Goal: Task Accomplishment & Management: Manage account settings

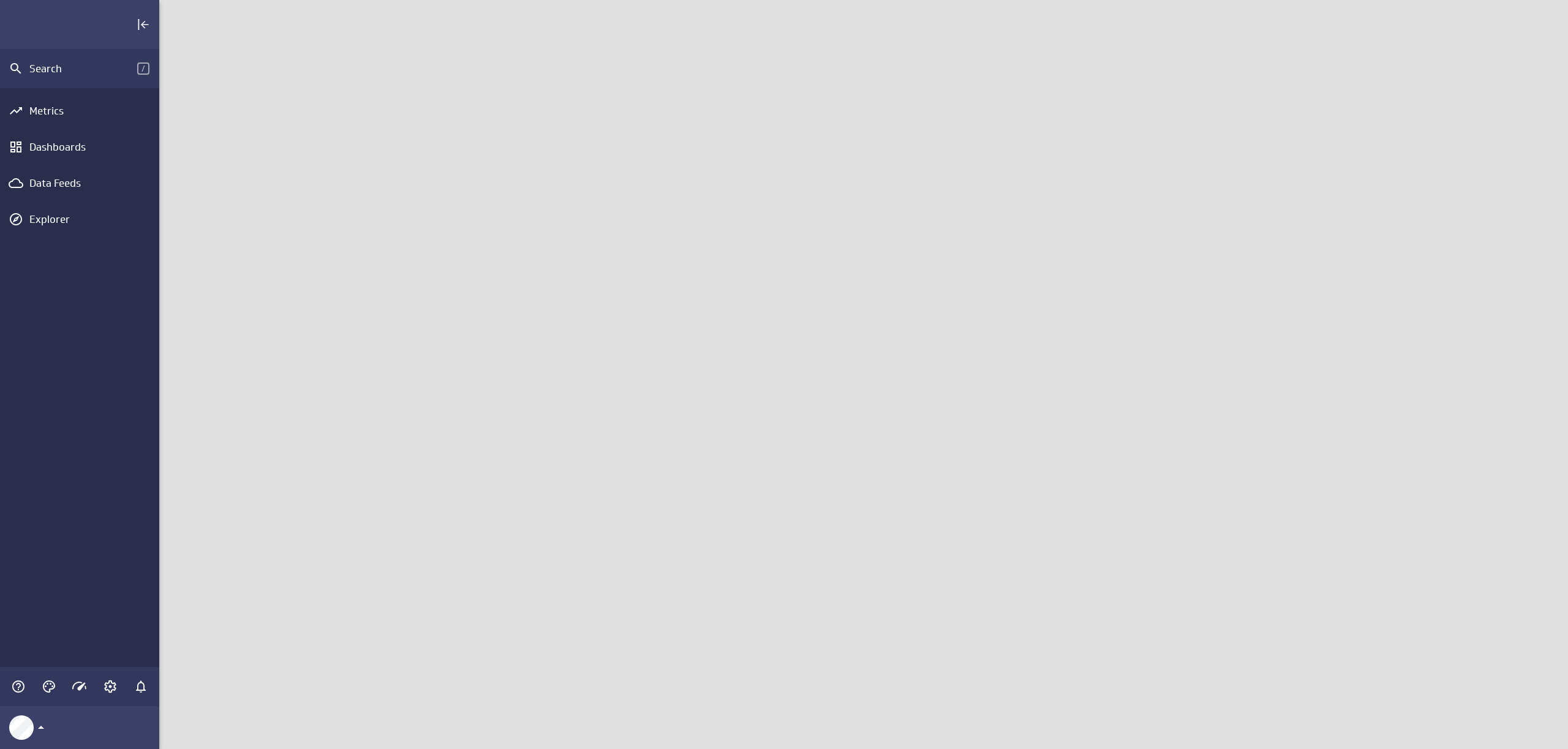
scroll to position [768, 1427]
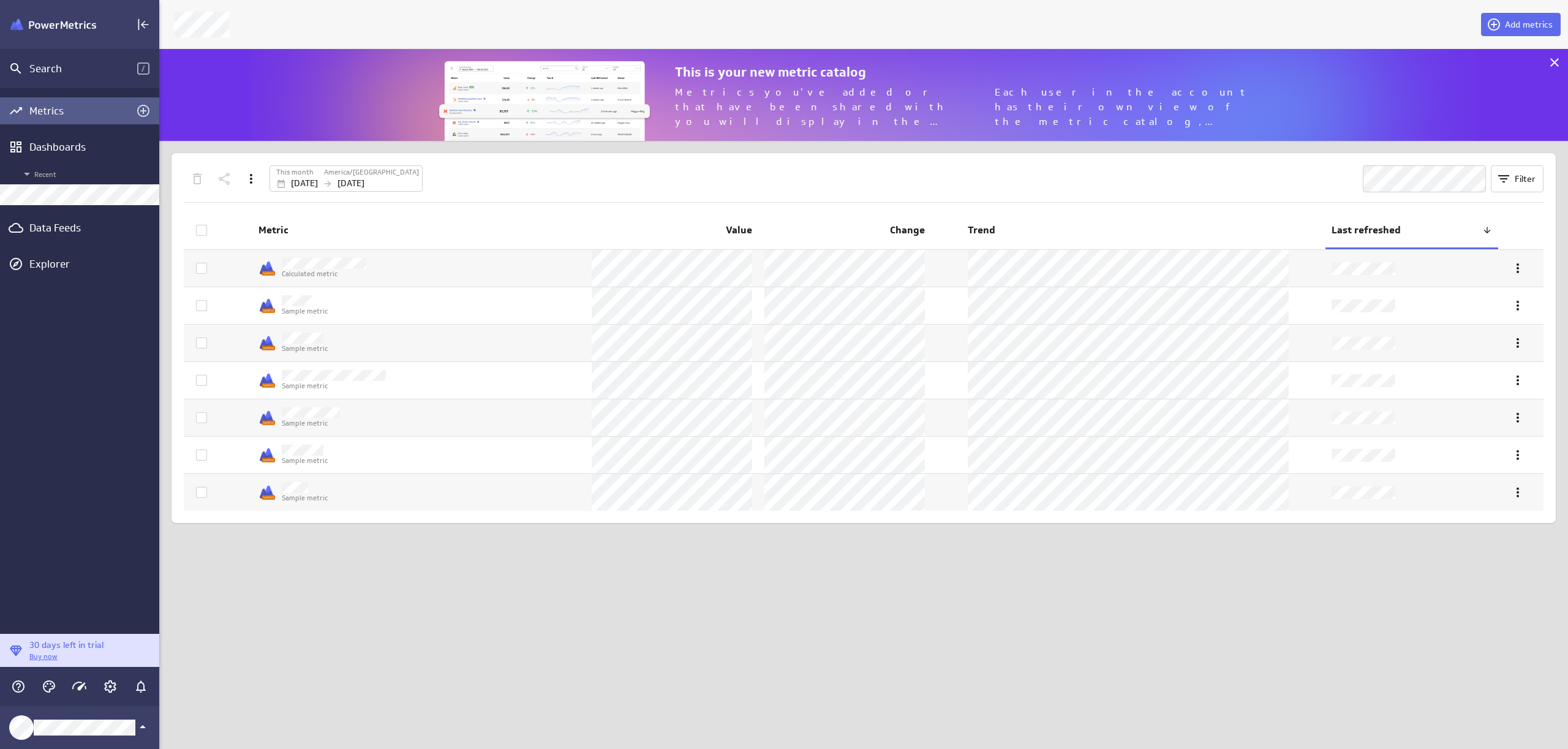
scroll to position [111, 1427]
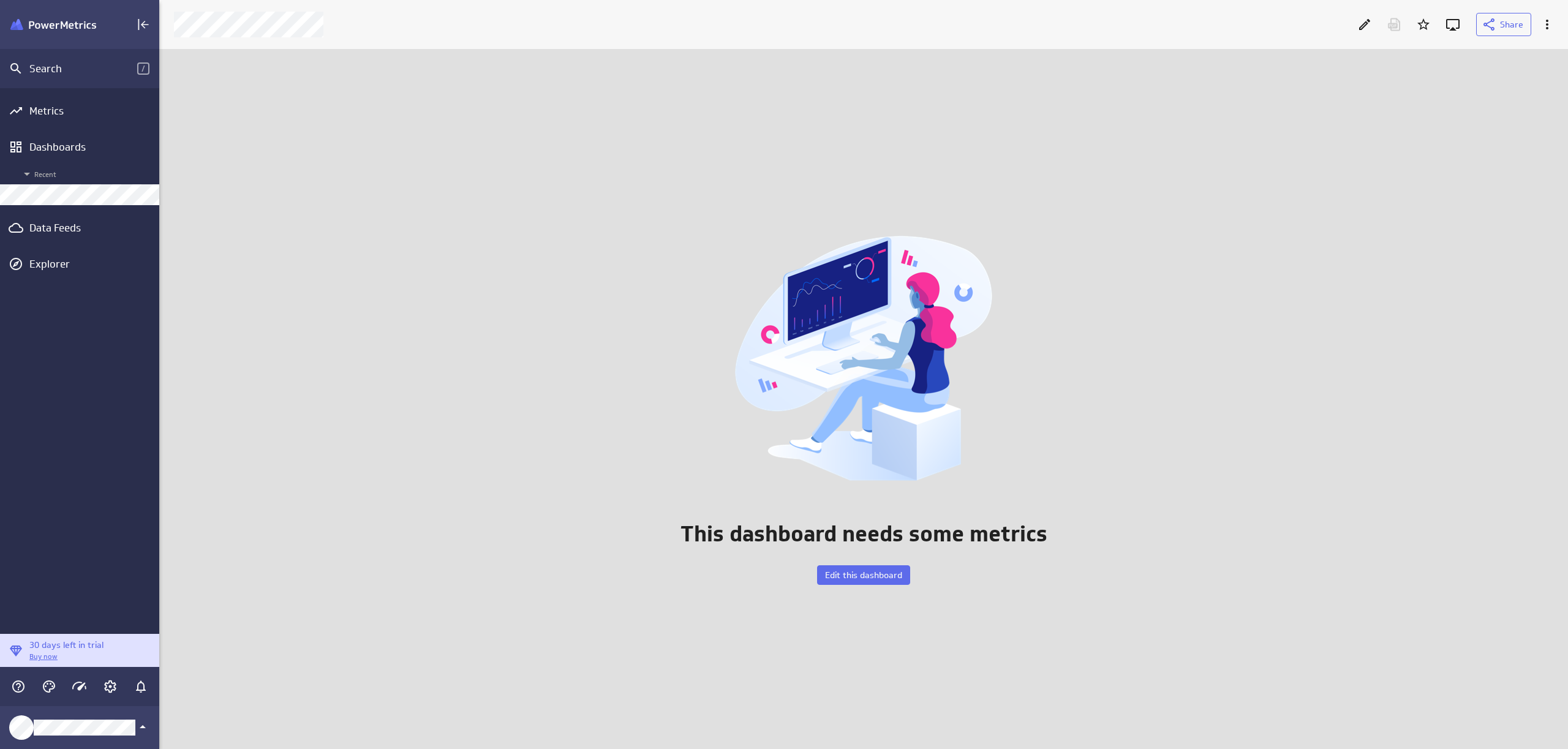
scroll to position [719, 1427]
click at [879, 579] on span "Edit this dashboard" at bounding box center [863, 575] width 77 height 11
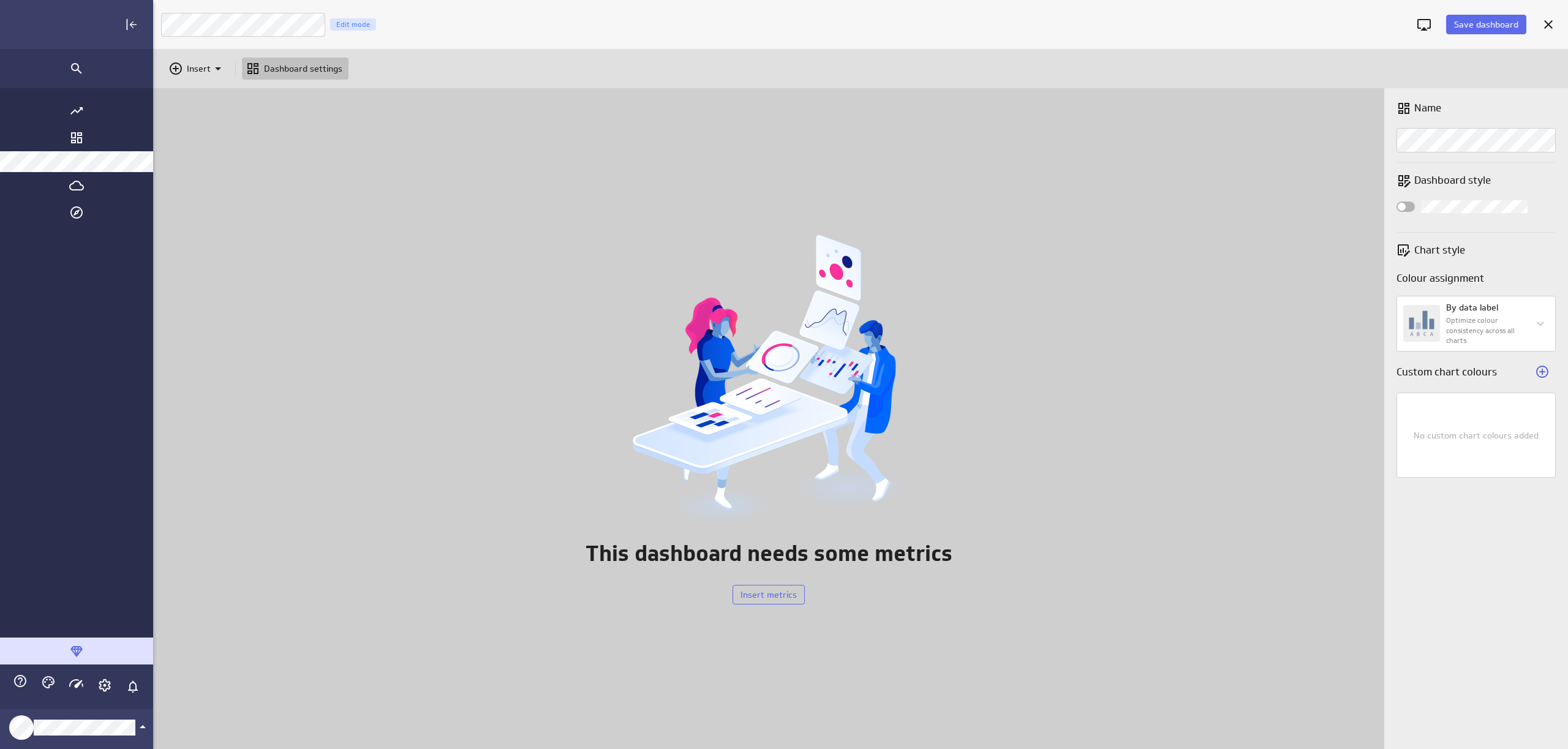
scroll to position [768, 1544]
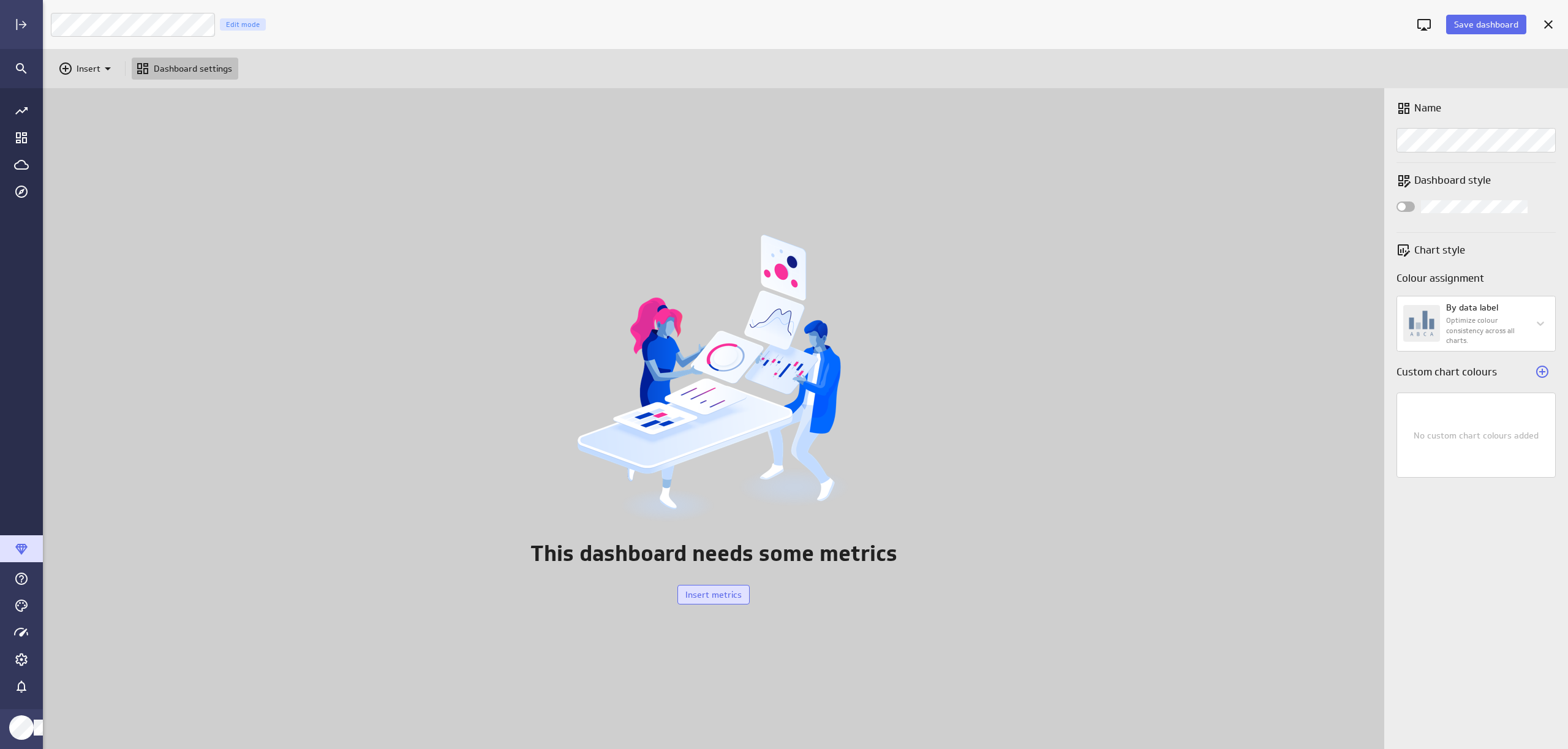
click at [698, 597] on span "Insert metrics" at bounding box center [713, 595] width 56 height 11
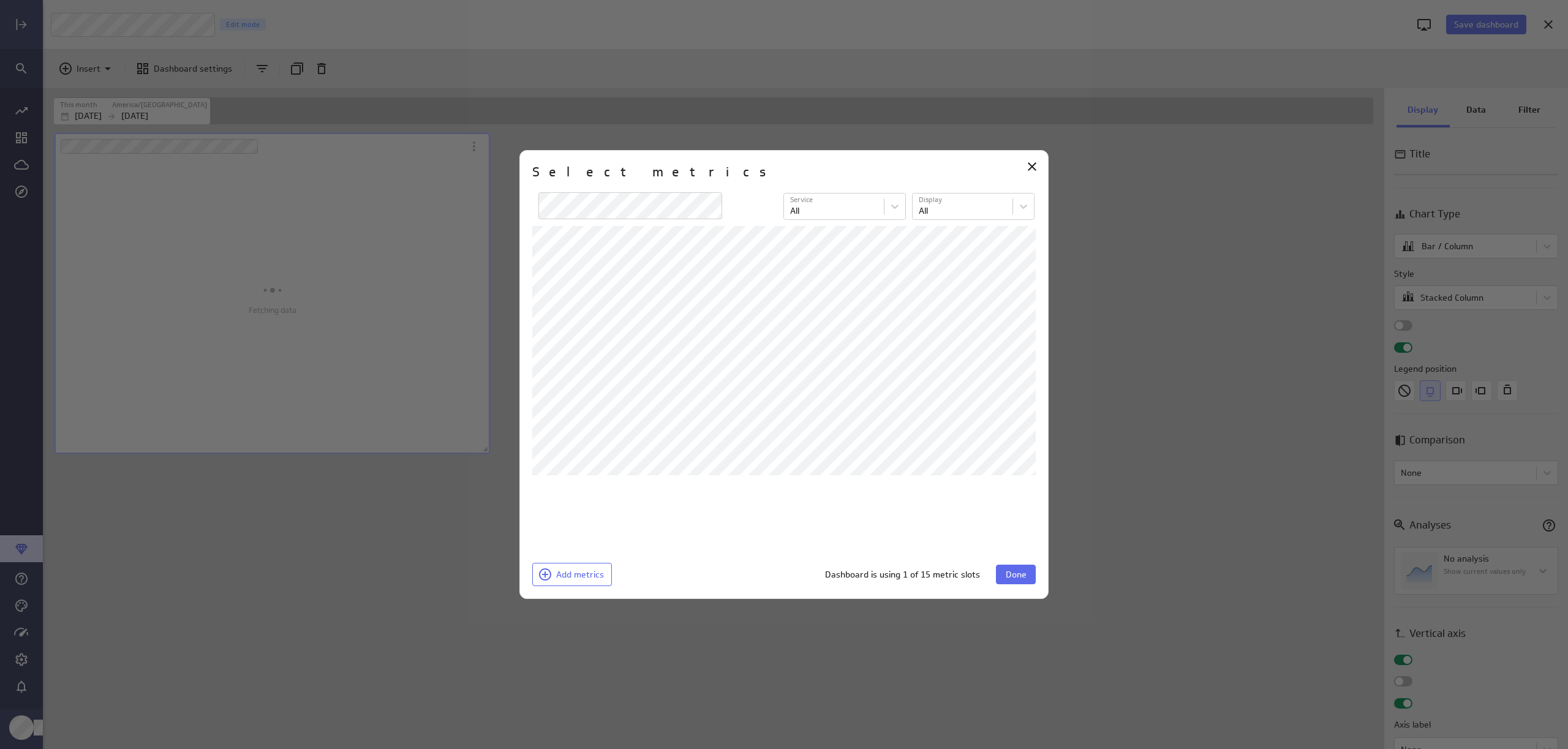
scroll to position [638, 1343]
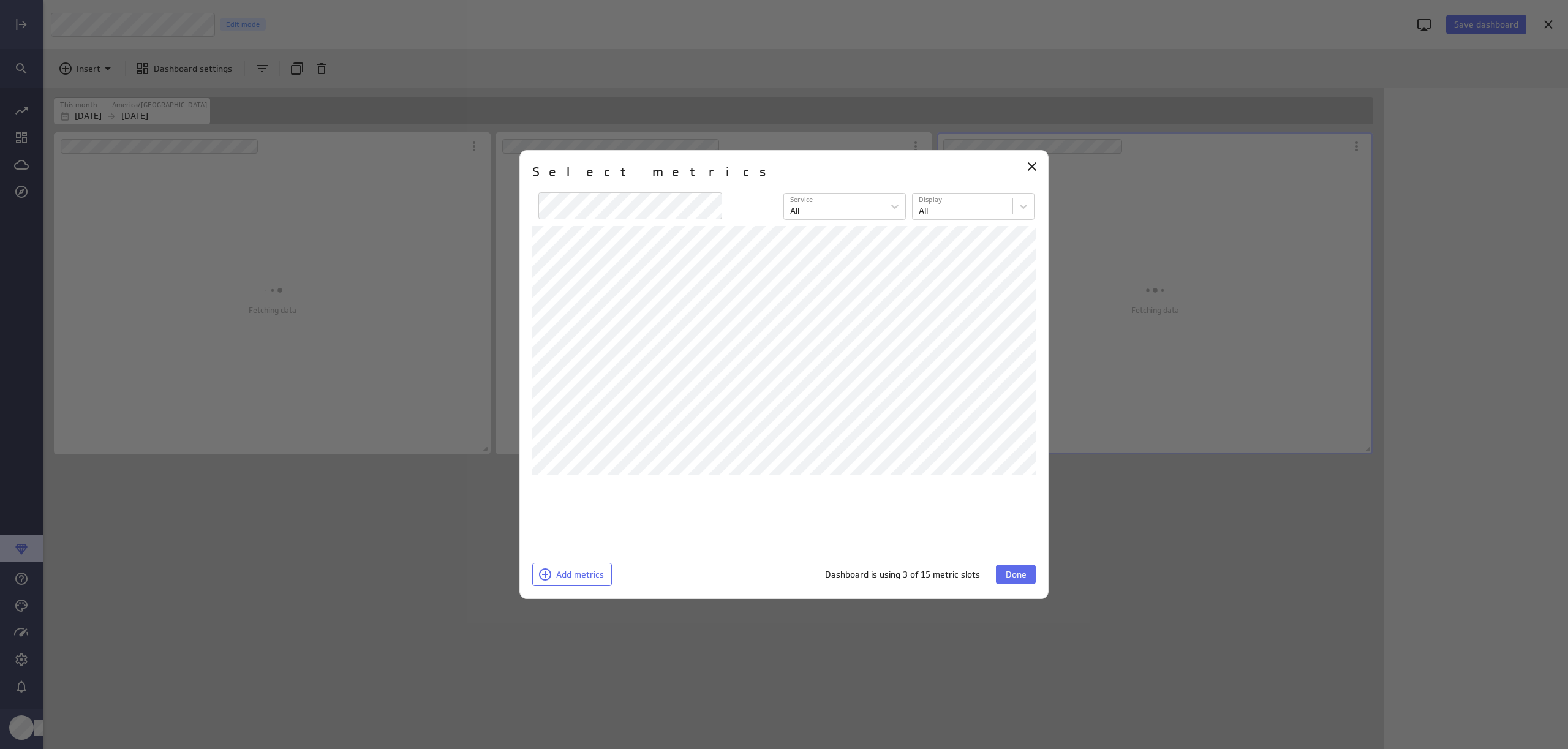
click at [1020, 570] on span "Done" at bounding box center [1016, 574] width 21 height 11
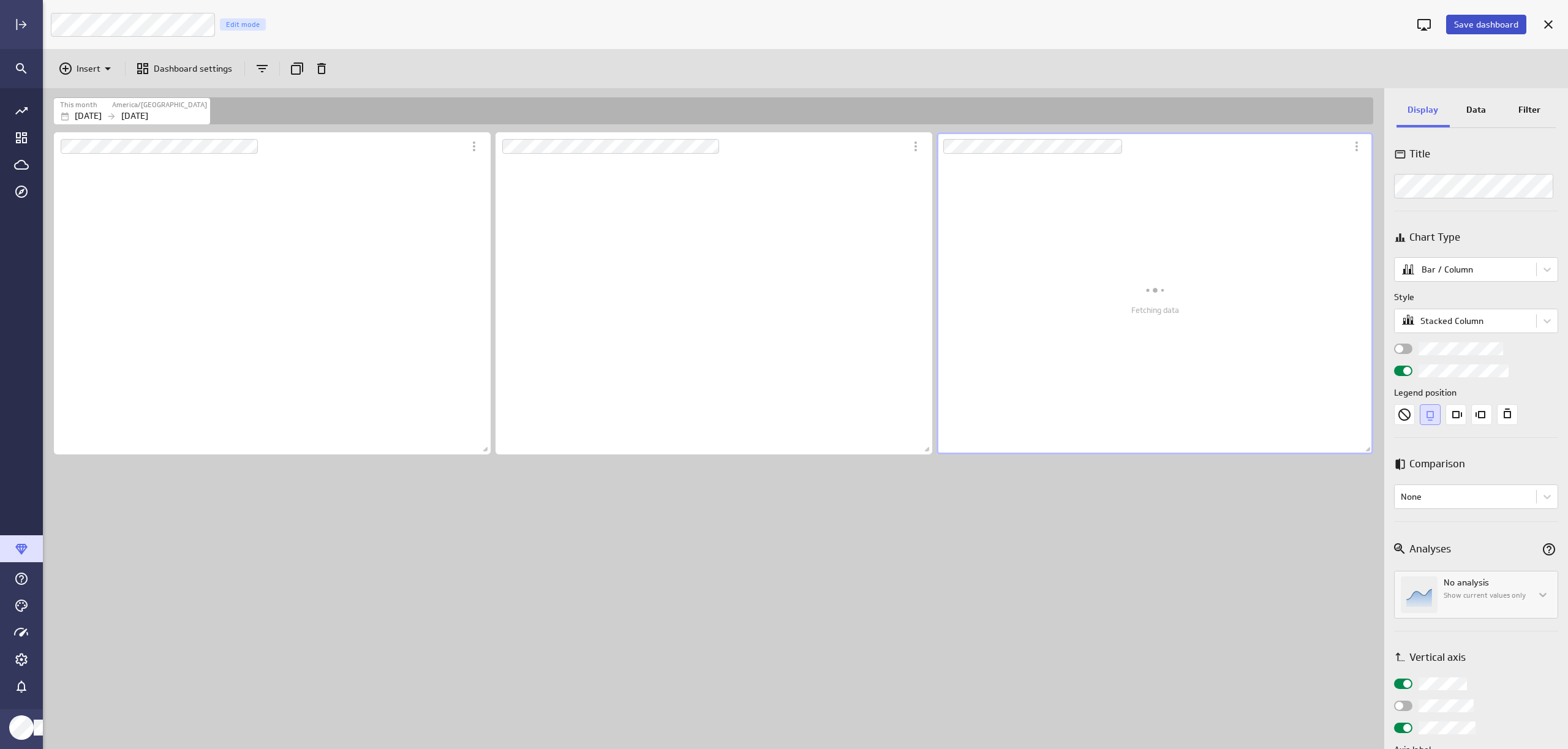
scroll to position [295, 438]
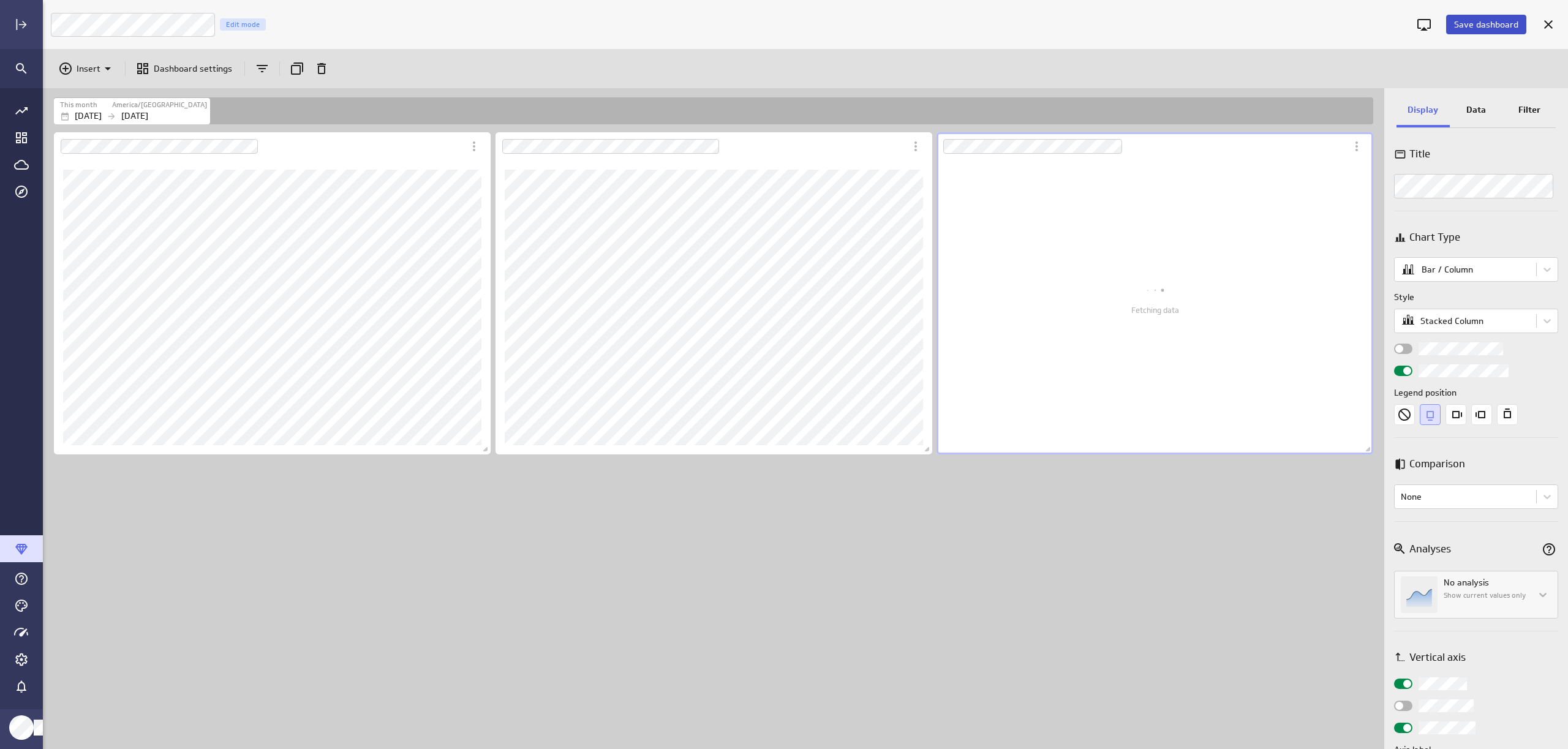
click at [1495, 22] on span "Save dashboard" at bounding box center [1486, 24] width 64 height 11
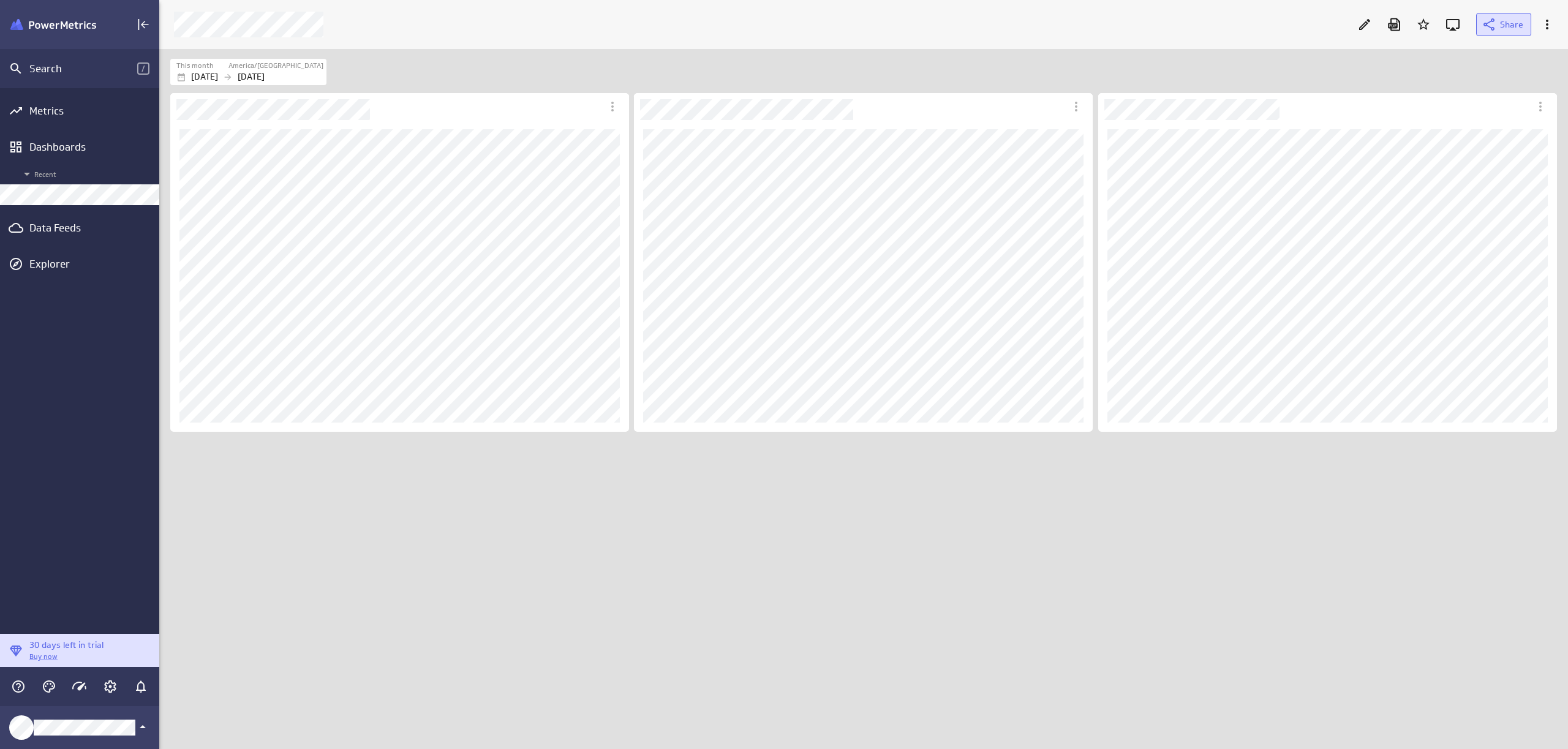
click at [1504, 32] on button "Share" at bounding box center [1503, 24] width 55 height 23
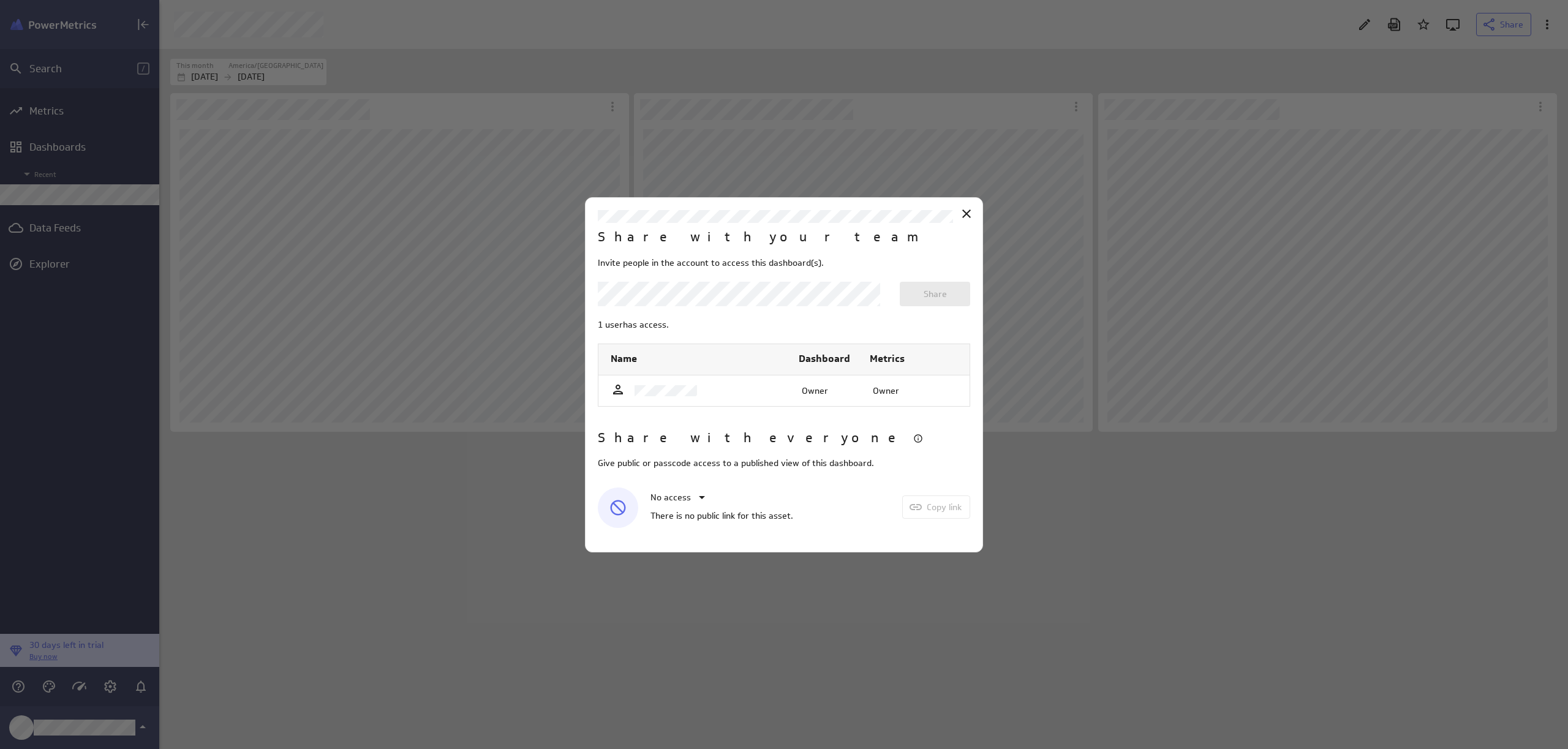
click at [831, 507] on div "No access There is no public link for this asset." at bounding box center [746, 506] width 298 height 44
click at [683, 498] on div "No access" at bounding box center [678, 497] width 62 height 15
click at [693, 551] on p "Public access" at bounding box center [689, 552] width 53 height 13
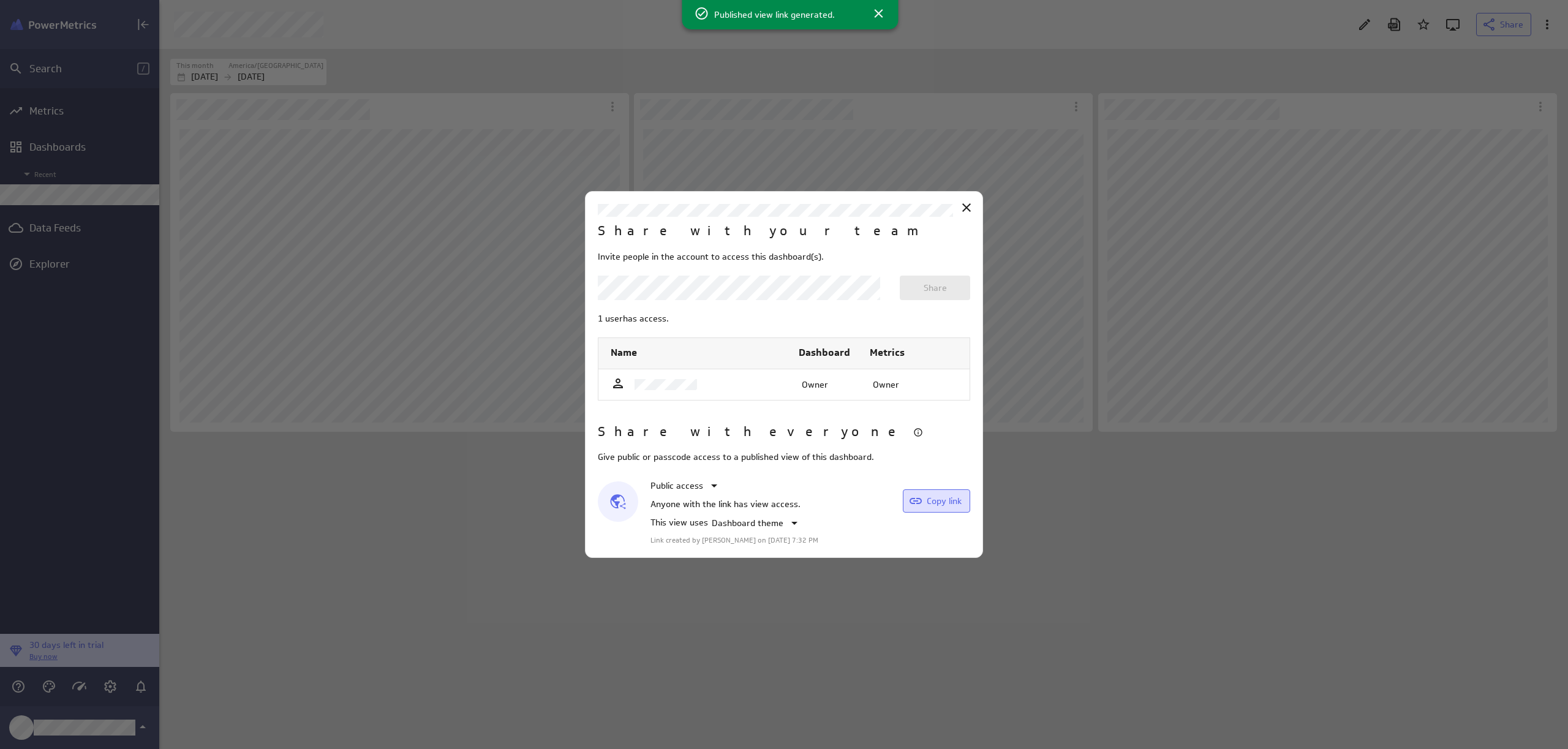
click at [933, 499] on span "Copy link" at bounding box center [944, 501] width 35 height 11
